Goal: Information Seeking & Learning: Learn about a topic

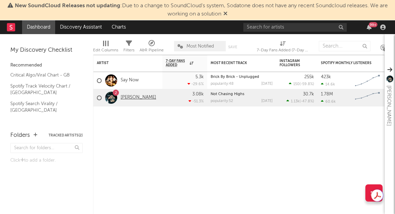
click at [126, 96] on link "[PERSON_NAME]" at bounding box center [138, 98] width 35 height 6
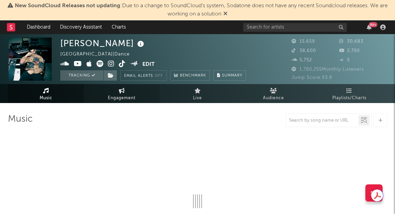
click at [128, 95] on span "Engagement" at bounding box center [122, 98] width 28 height 8
select select "1w"
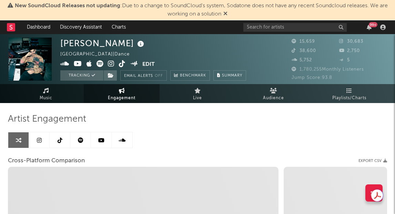
click at [40, 146] on link at bounding box center [39, 140] width 21 height 16
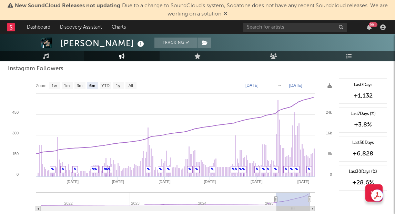
scroll to position [1052, 0]
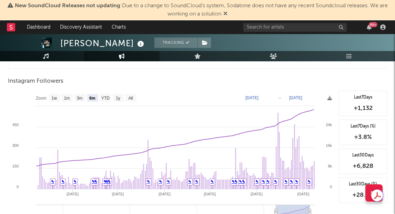
click at [60, 100] on rect at bounding box center [171, 160] width 327 height 138
drag, startPoint x: 59, startPoint y: 99, endPoint x: 67, endPoint y: 101, distance: 7.7
click at [59, 99] on rect at bounding box center [54, 98] width 11 height 8
select select "1w"
type input "[DATE]"
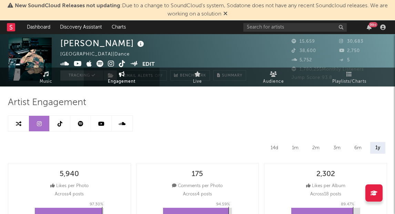
scroll to position [0, 0]
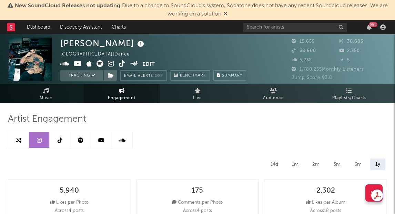
click at [60, 138] on icon at bounding box center [60, 141] width 5 height 6
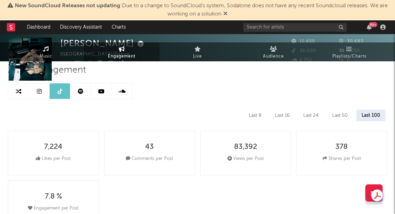
select select "6m"
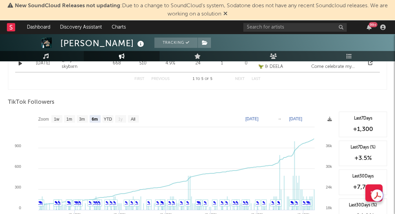
scroll to position [647, 0]
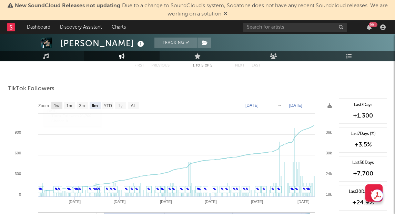
click at [59, 105] on text "1w" at bounding box center [57, 105] width 6 height 5
select select "1w"
type input "[DATE]"
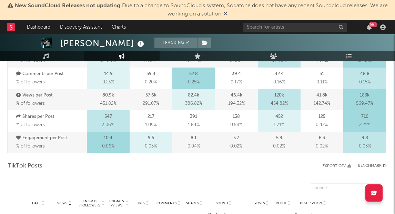
scroll to position [0, 0]
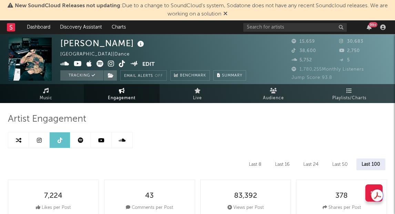
click at [101, 140] on icon at bounding box center [101, 141] width 6 height 6
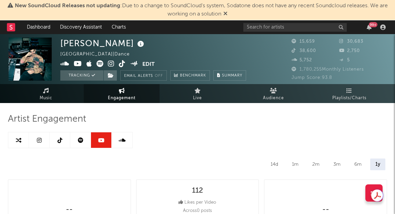
select select "6m"
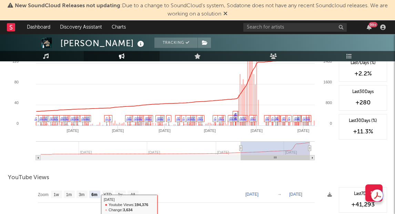
scroll to position [575, 0]
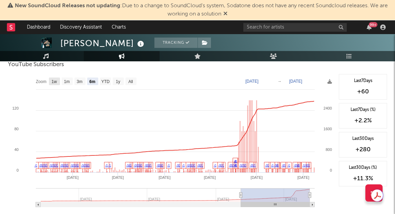
click at [55, 82] on text "1w" at bounding box center [55, 81] width 6 height 5
select select "1w"
type input "[DATE]"
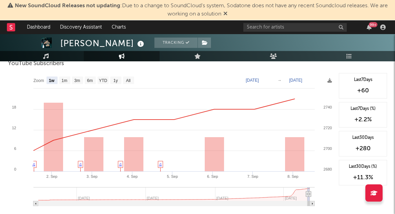
scroll to position [0, 0]
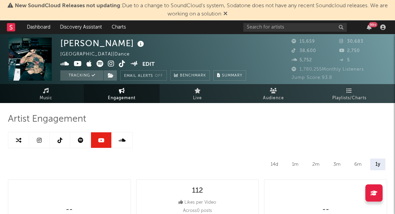
click at [78, 144] on link at bounding box center [80, 140] width 21 height 16
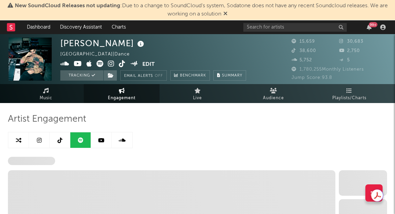
select select "6m"
select select "1w"
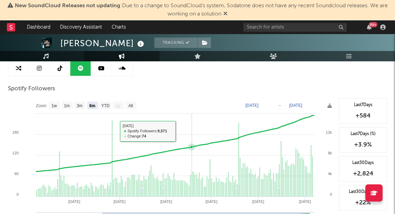
scroll to position [71, 0]
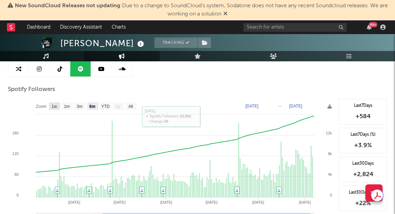
drag, startPoint x: 55, startPoint y: 106, endPoint x: 109, endPoint y: 111, distance: 54.0
click at [56, 106] on text "1w" at bounding box center [55, 106] width 6 height 5
select select "1w"
type input "[DATE]"
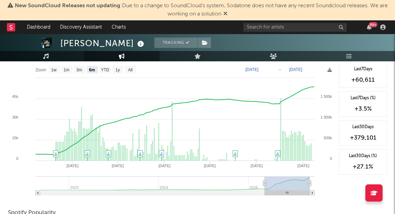
scroll to position [269, 0]
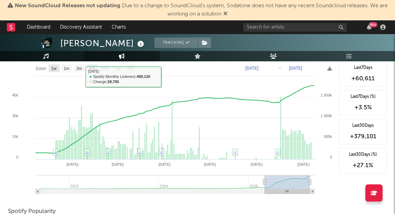
drag, startPoint x: 54, startPoint y: 70, endPoint x: 114, endPoint y: 80, distance: 60.1
click at [54, 70] on text "1w" at bounding box center [54, 68] width 6 height 5
select select "1w"
type input "[DATE]"
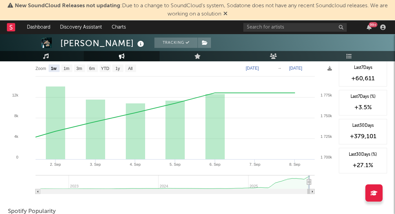
scroll to position [0, 0]
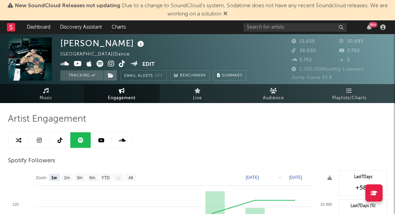
click at [124, 141] on icon at bounding box center [122, 141] width 7 height 6
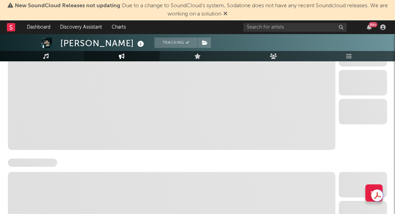
select select "6m"
